Goal: Obtain resource: Download file/media

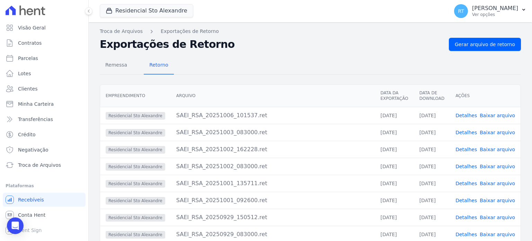
click at [471, 115] on link "Detalhes" at bounding box center [466, 116] width 21 height 6
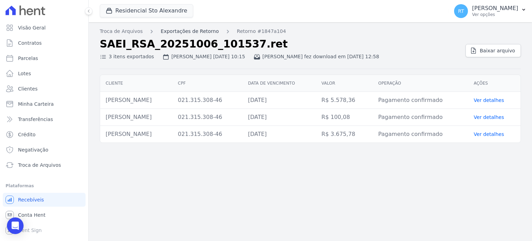
click at [174, 30] on link "Exportações de Retorno" at bounding box center [190, 31] width 58 height 7
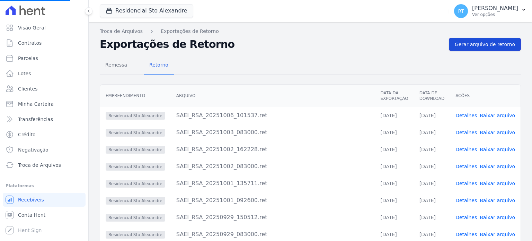
click at [492, 43] on span "Gerar arquivo de retorno" at bounding box center [485, 44] width 60 height 7
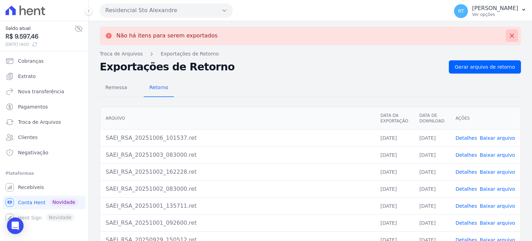
click at [509, 34] on icon at bounding box center [512, 35] width 7 height 7
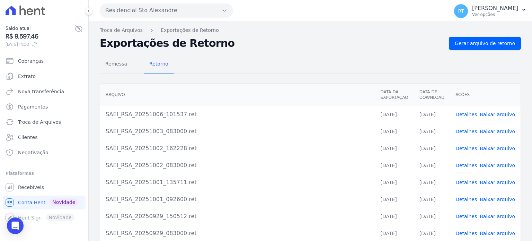
click at [470, 112] on link "Detalhes" at bounding box center [466, 115] width 21 height 6
